Goal: Navigation & Orientation: Find specific page/section

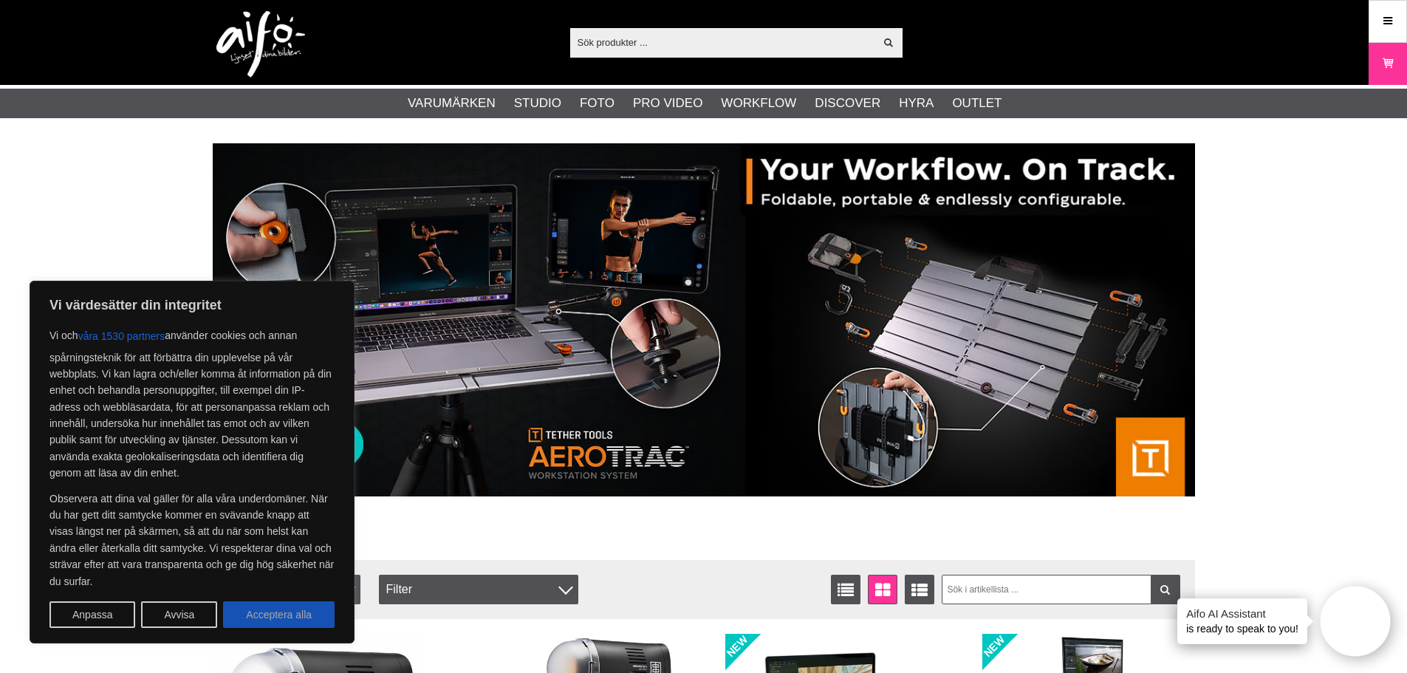
click at [263, 616] on button "Acceptera alla" at bounding box center [279, 614] width 112 height 27
checkbox input "true"
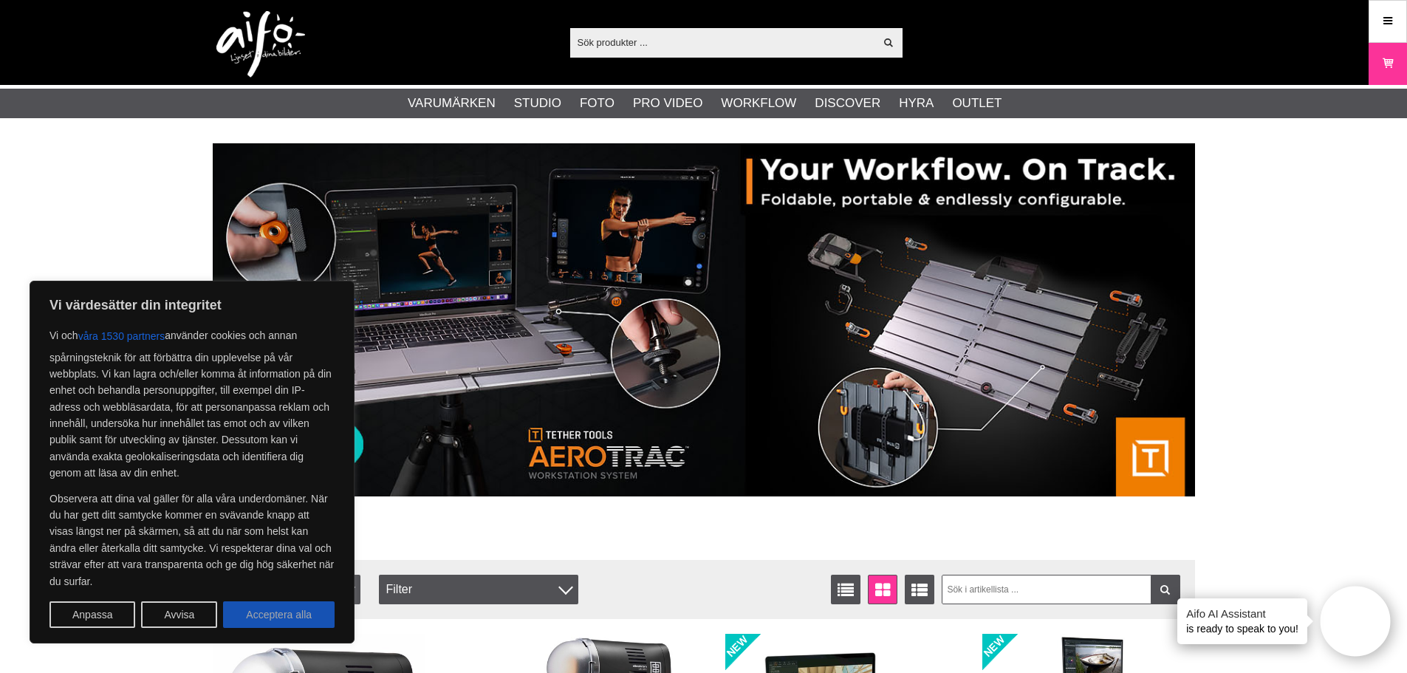
checkbox input "true"
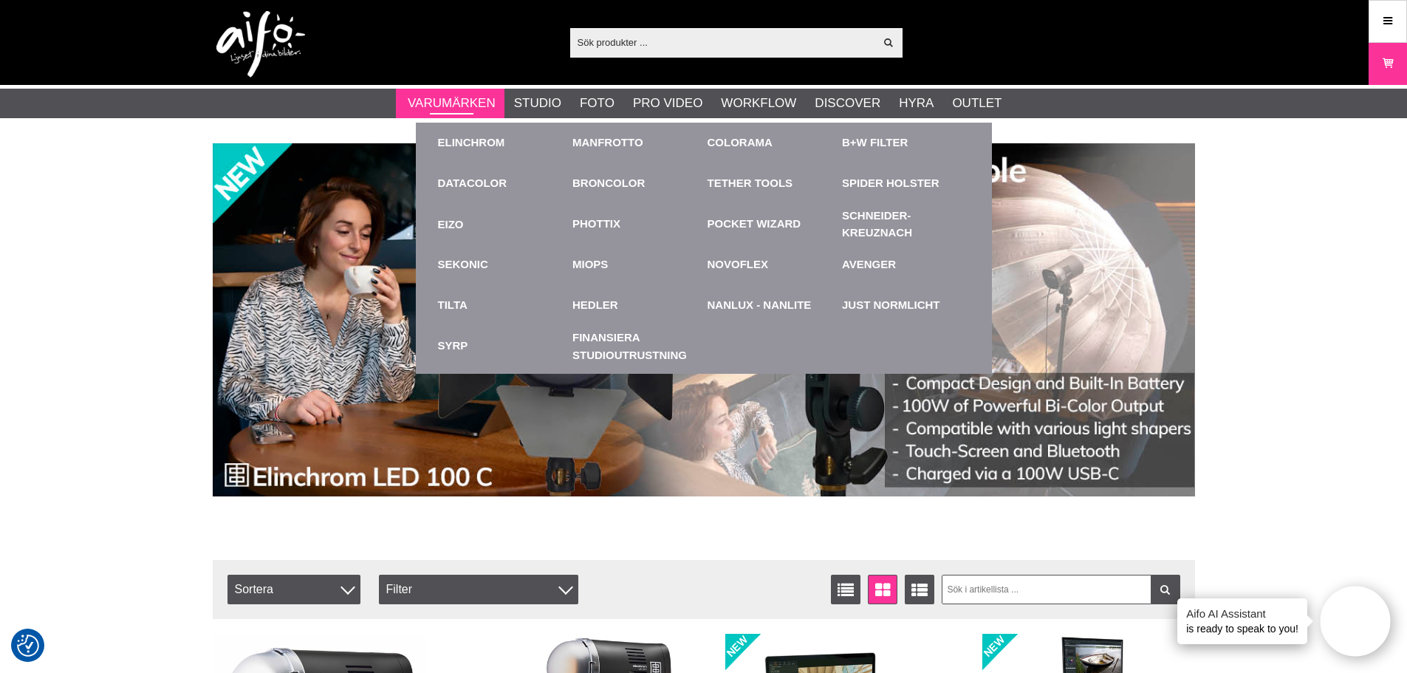
click at [435, 103] on link "Varumärken" at bounding box center [452, 103] width 88 height 19
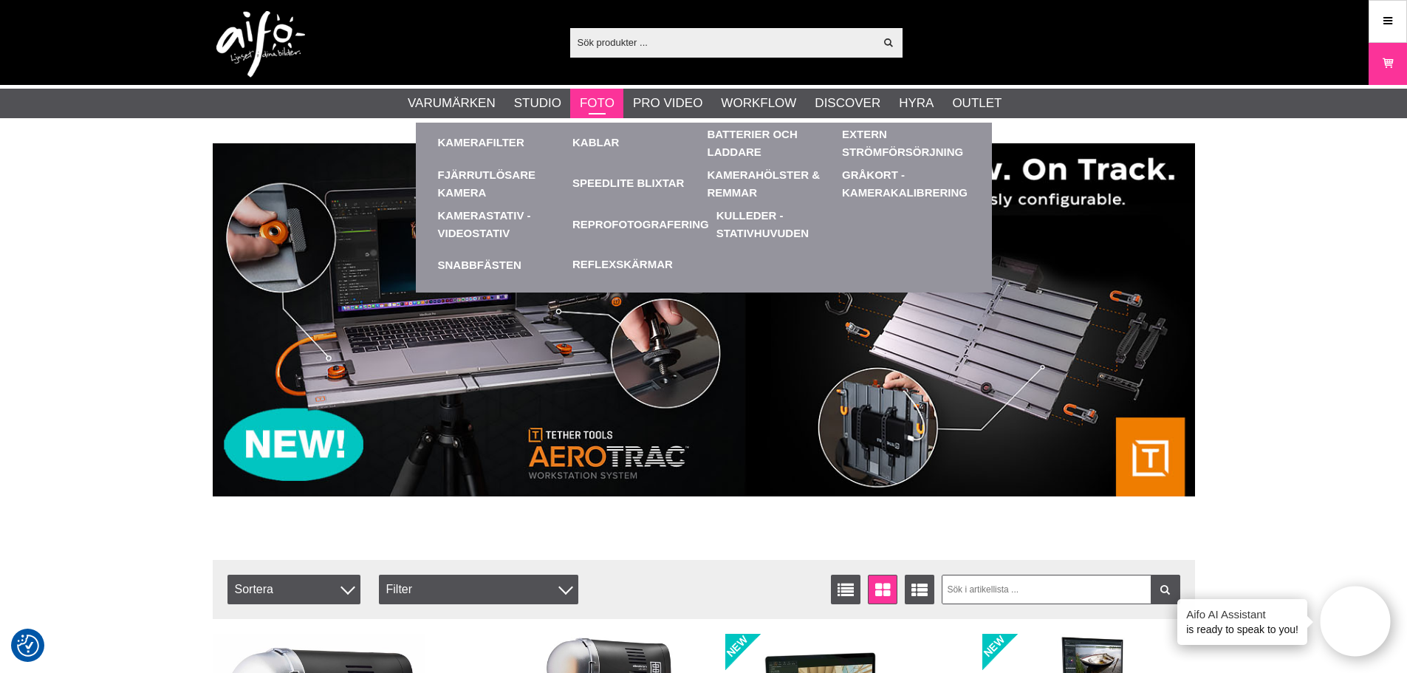
click at [601, 101] on link "Foto" at bounding box center [597, 103] width 35 height 19
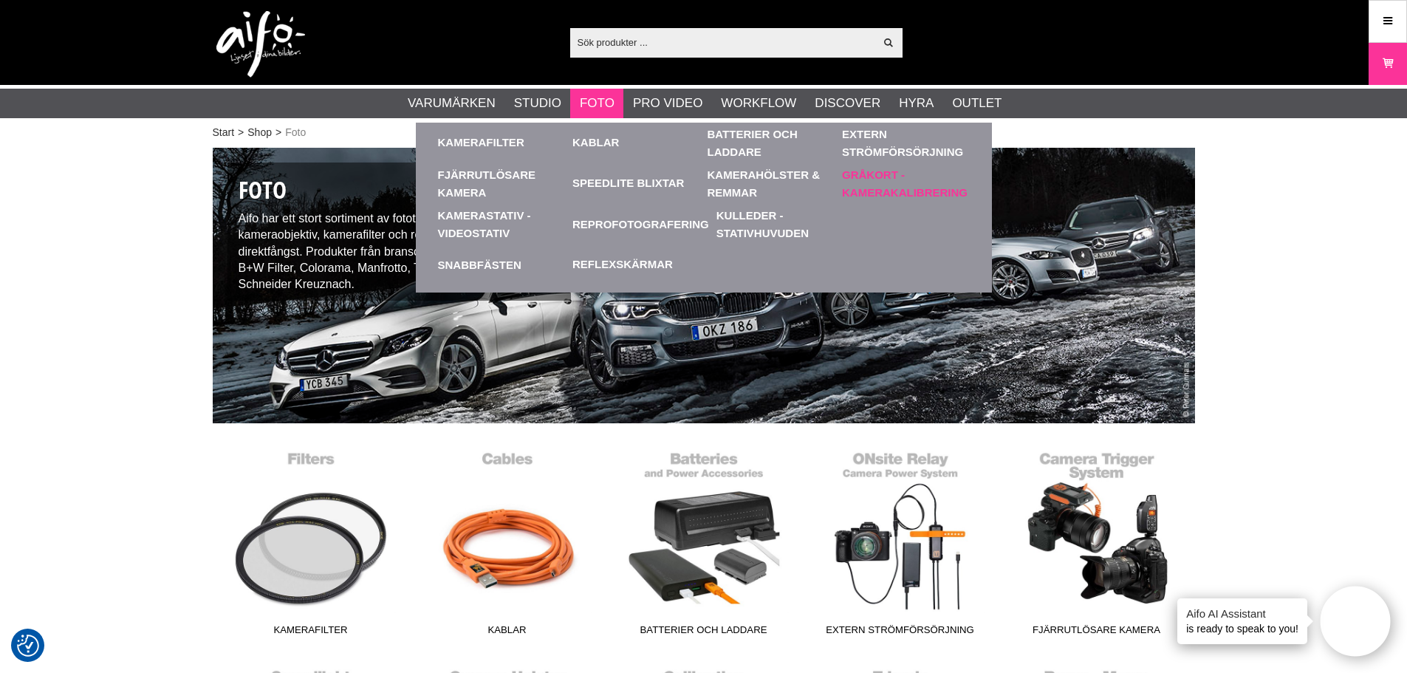
click at [861, 176] on link "Gråkort - Kamerakalibrering" at bounding box center [906, 183] width 128 height 41
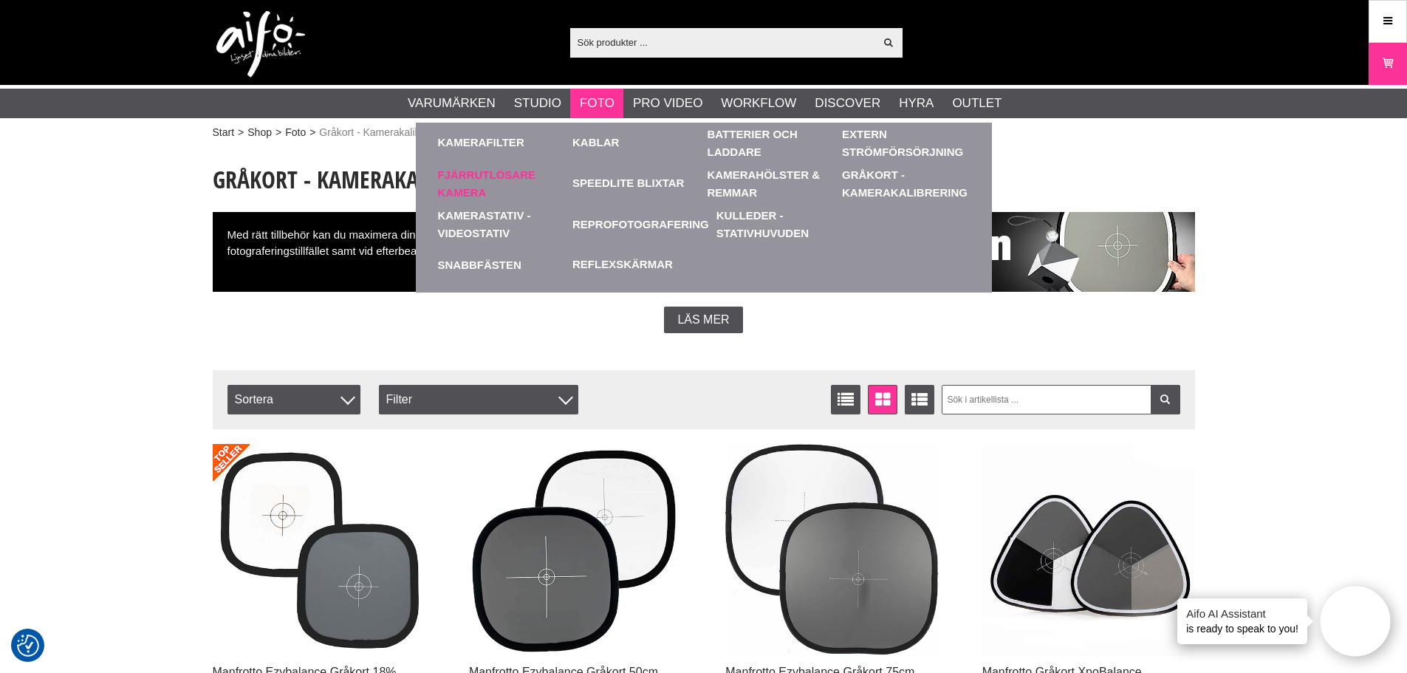
click at [488, 172] on link "Fjärrutlösare Kamera" at bounding box center [502, 183] width 128 height 41
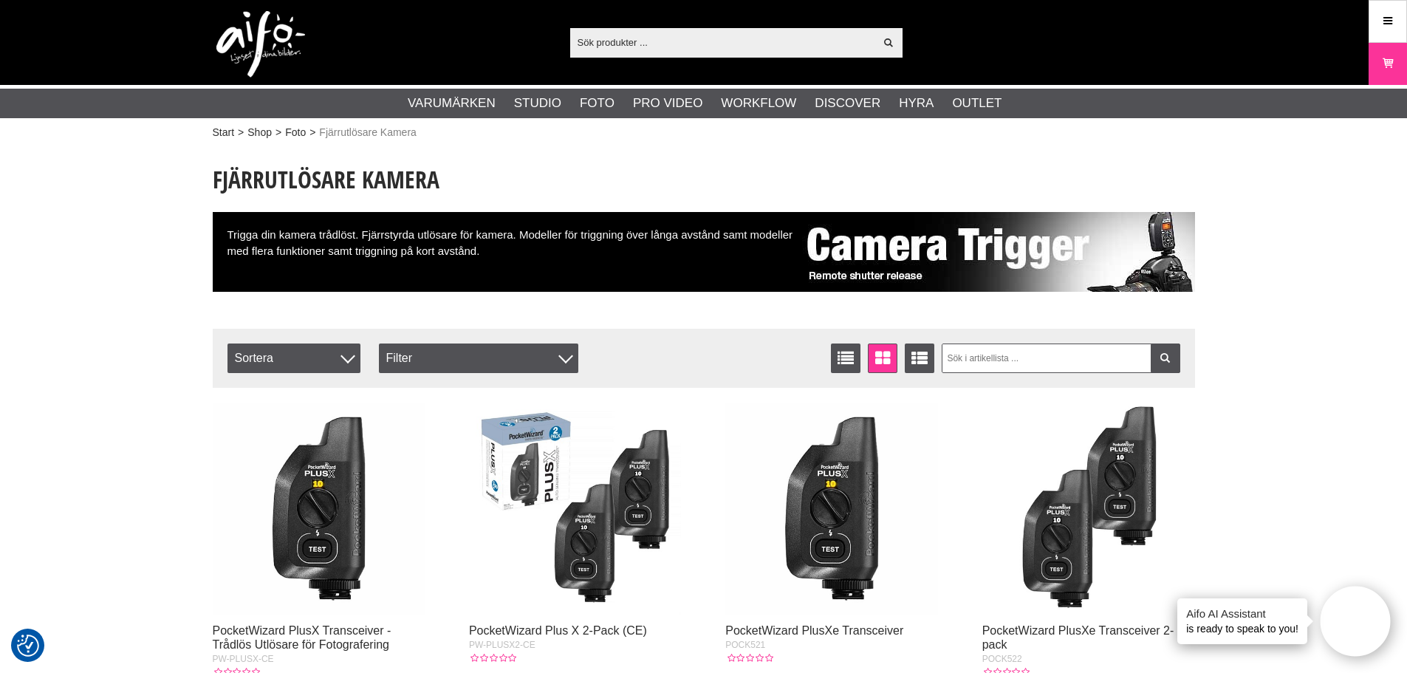
click at [235, 38] on img at bounding box center [260, 44] width 89 height 66
